Goal: Information Seeking & Learning: Learn about a topic

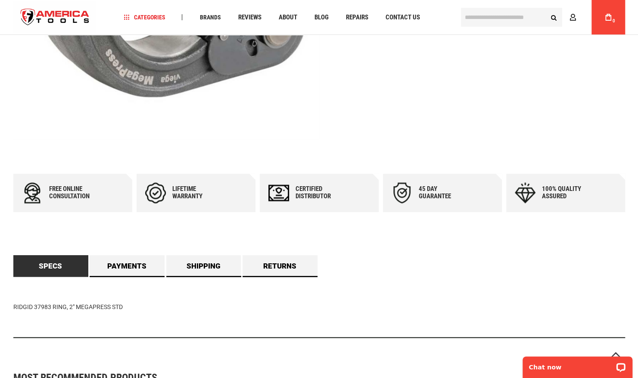
scroll to position [315, 0]
click at [127, 264] on link "Payments" at bounding box center [127, 266] width 75 height 22
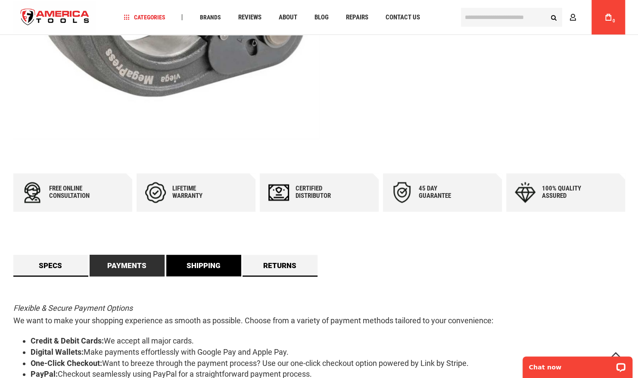
click at [176, 266] on link "Shipping" at bounding box center [203, 266] width 75 height 22
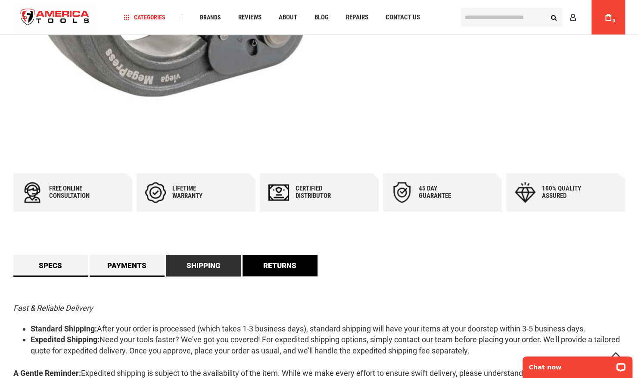
click at [259, 267] on link "Returns" at bounding box center [280, 266] width 75 height 22
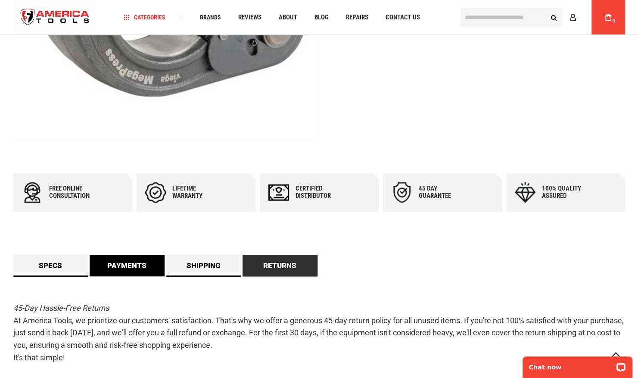
click at [162, 262] on link "Payments" at bounding box center [127, 266] width 75 height 22
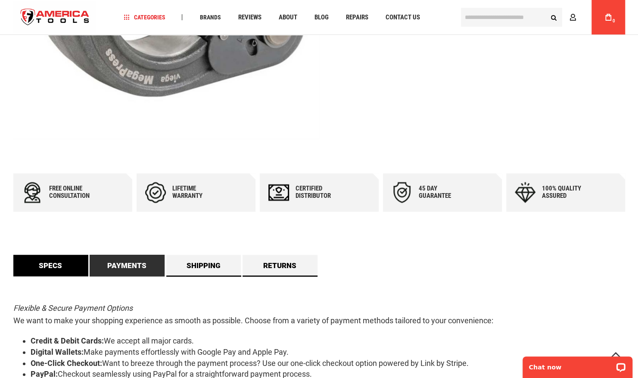
click at [65, 263] on link "Specs" at bounding box center [50, 266] width 75 height 22
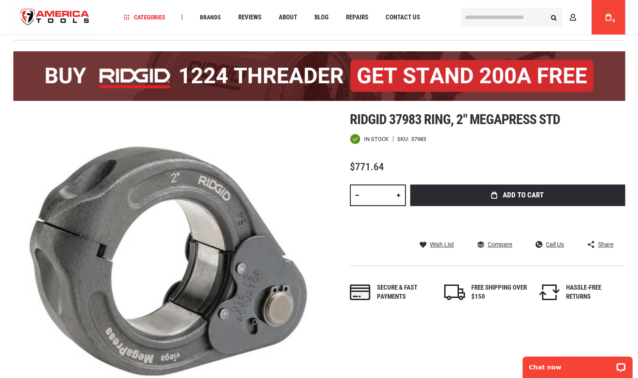
scroll to position [37, 0]
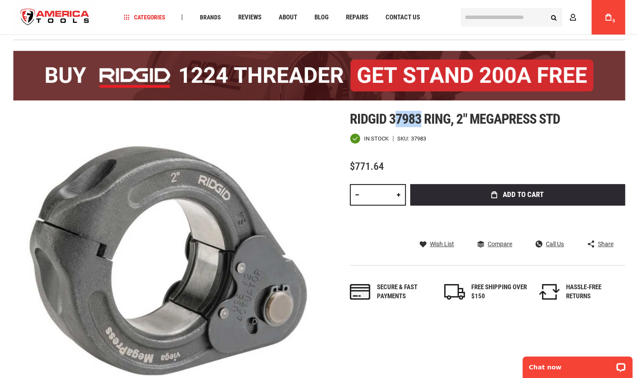
drag, startPoint x: 421, startPoint y: 122, endPoint x: 393, endPoint y: 121, distance: 28.1
click at [393, 121] on span "Ridgid 37983 ring, 2" megapress std" at bounding box center [455, 119] width 210 height 16
drag, startPoint x: 393, startPoint y: 121, endPoint x: 460, endPoint y: 151, distance: 74.1
click at [460, 151] on div "Ridgid 37983 ring, 2" megapress std In stock SKU 37983 $771.64 Total: $ 771.64 …" at bounding box center [487, 214] width 275 height 207
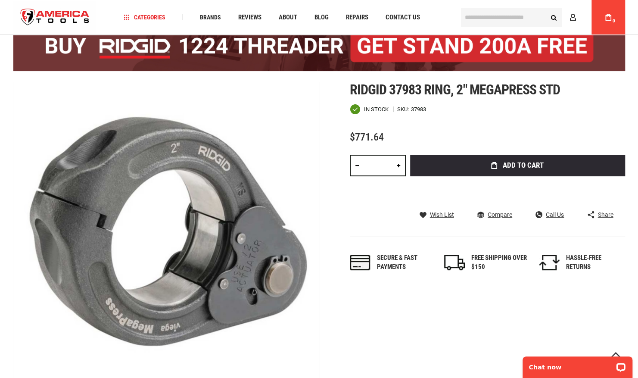
scroll to position [66, 0]
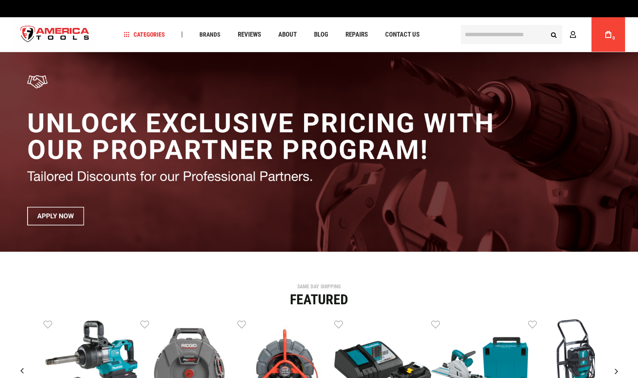
click at [489, 34] on input "text" at bounding box center [511, 34] width 101 height 19
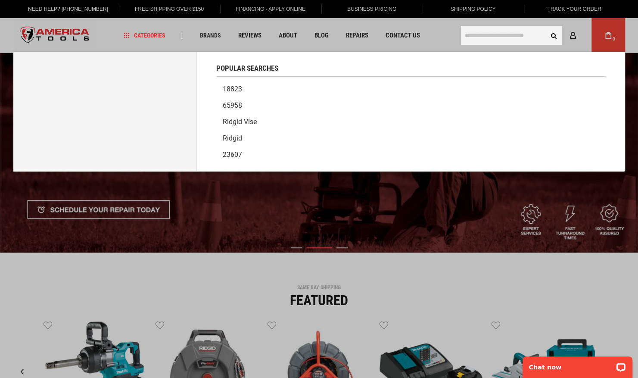
type input "*"
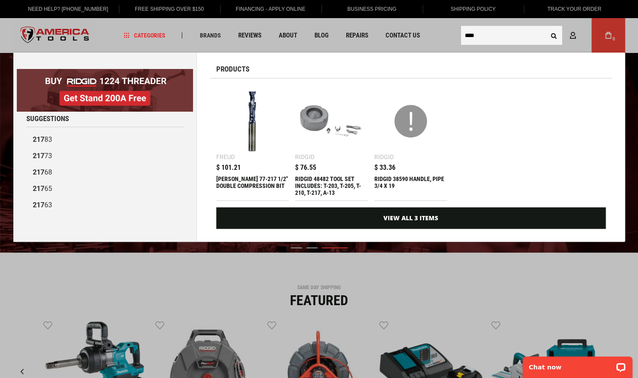
type input "****"
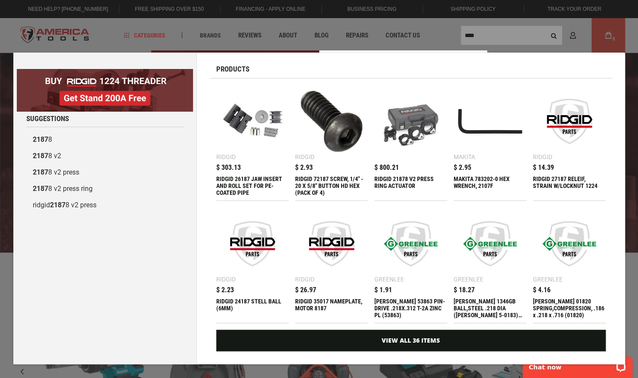
click at [487, 36] on div "Marketing offer form" at bounding box center [319, 189] width 638 height 378
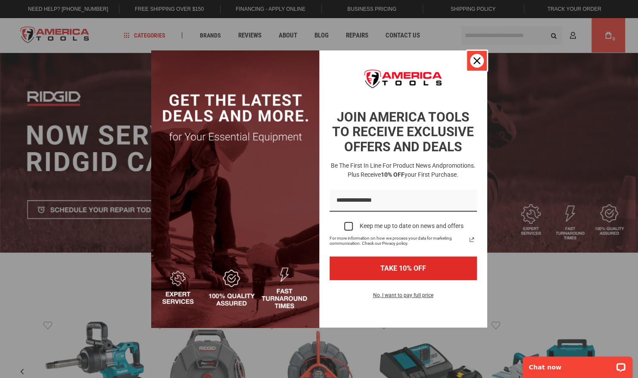
click at [479, 58] on icon "close icon" at bounding box center [477, 60] width 7 height 7
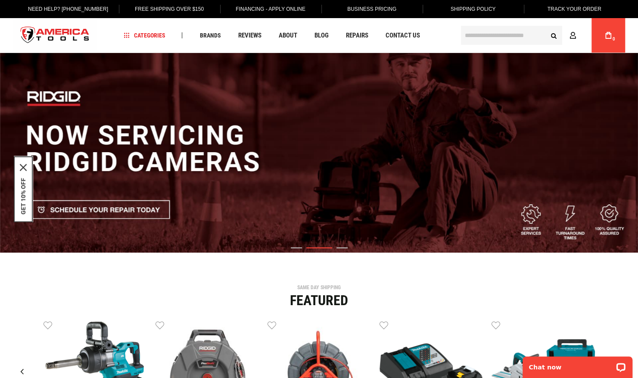
click at [473, 40] on input "text" at bounding box center [511, 35] width 101 height 19
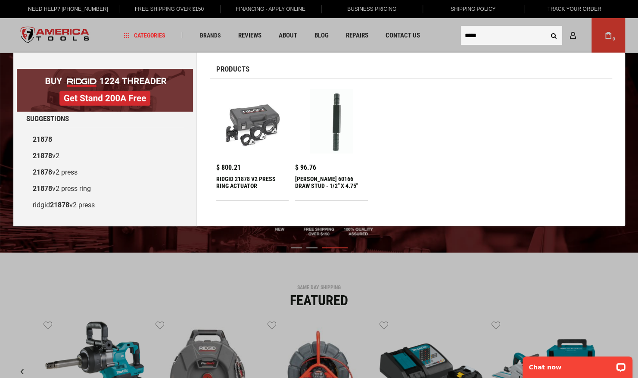
type input "*****"
click at [251, 128] on img at bounding box center [253, 121] width 64 height 64
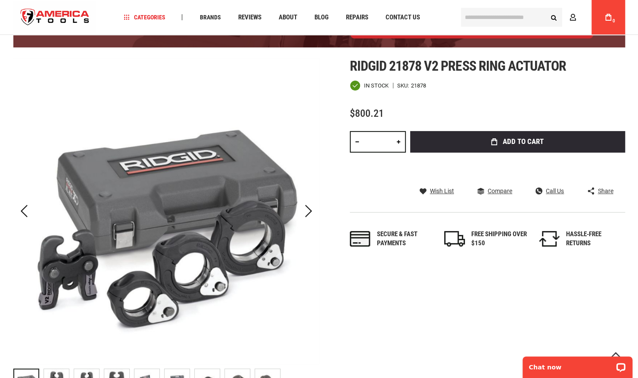
scroll to position [89, 0]
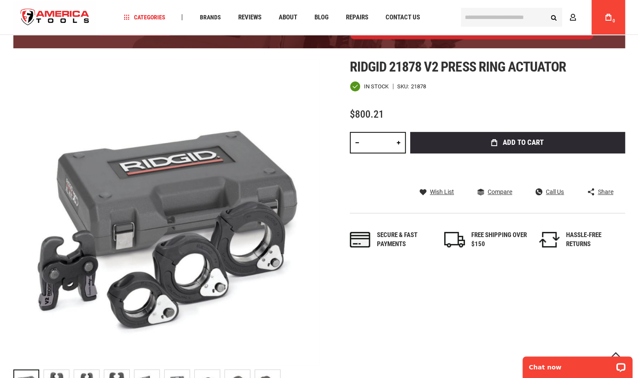
click at [64, 295] on div at bounding box center [166, 212] width 306 height 306
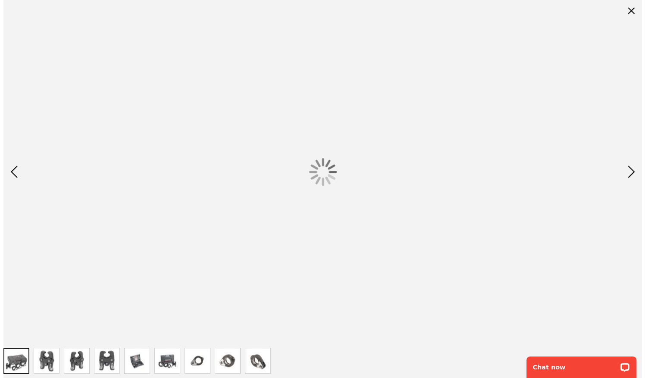
scroll to position [0, 0]
